Goal: Information Seeking & Learning: Learn about a topic

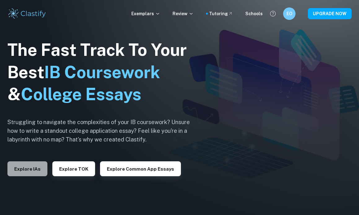
click at [37, 173] on button "Explore IAs" at bounding box center [27, 168] width 40 height 15
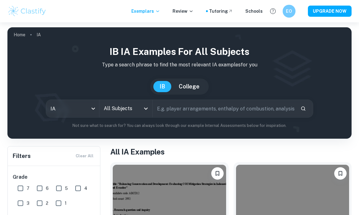
click at [286, 12] on div "EO" at bounding box center [288, 11] width 13 height 13
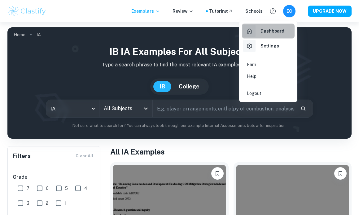
click at [268, 33] on h6 "Dashboard" at bounding box center [272, 31] width 24 height 7
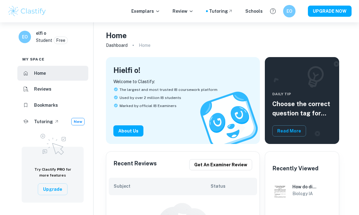
click at [69, 110] on li "Bookmarks" at bounding box center [52, 105] width 71 height 15
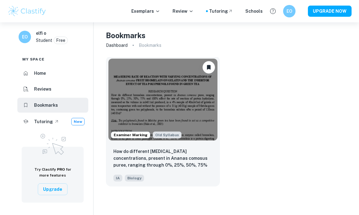
click at [184, 91] on img at bounding box center [162, 100] width 109 height 82
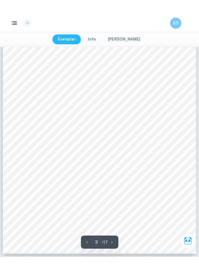
scroll to position [773, 0]
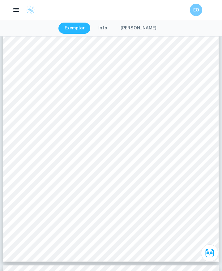
type input "3"
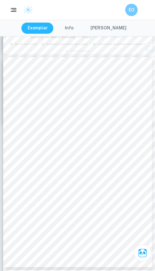
scroll to position [494, 0]
